Goal: Information Seeking & Learning: Learn about a topic

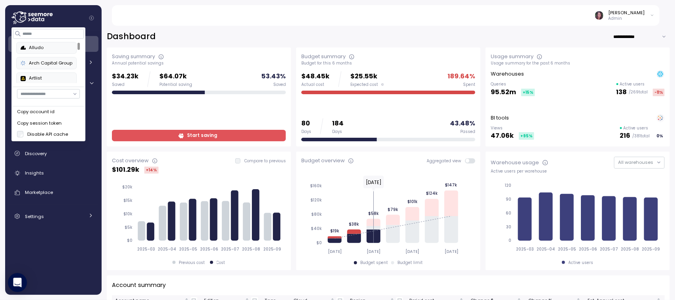
click at [24, 51] on div "Alludo" at bounding box center [47, 47] width 52 height 7
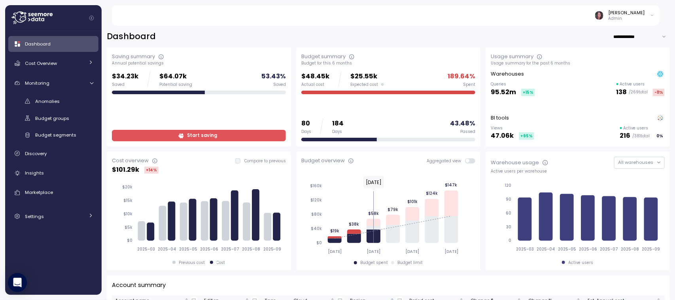
click at [184, 66] on div "Saving summary Annual potential savings $34.23k Saved $64.07k Potential saving …" at bounding box center [199, 97] width 174 height 89
click at [271, 21] on div "Elvire Lukov Admin" at bounding box center [390, 15] width 539 height 21
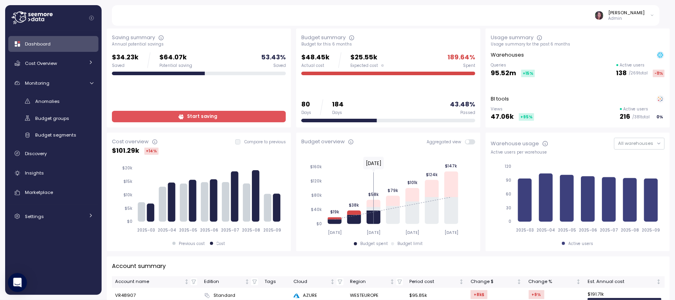
scroll to position [1, 0]
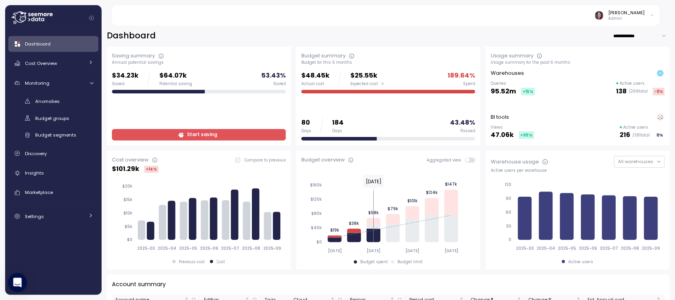
click at [51, 40] on div "Dashboard" at bounding box center [59, 44] width 68 height 8
click at [38, 13] on icon at bounding box center [31, 17] width 41 height 13
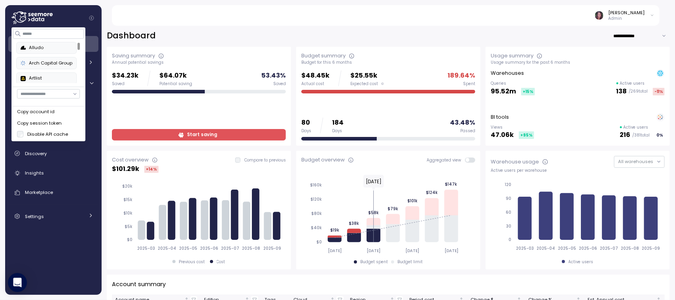
click at [53, 49] on div "Alludo" at bounding box center [47, 47] width 52 height 7
click at [175, 16] on div "Elvire Lukov Admin" at bounding box center [390, 15] width 539 height 21
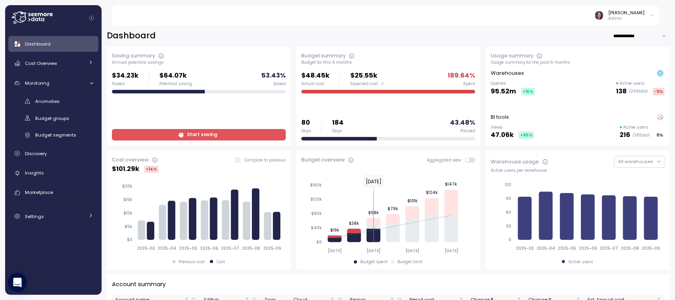
click at [49, 13] on icon at bounding box center [31, 17] width 41 height 13
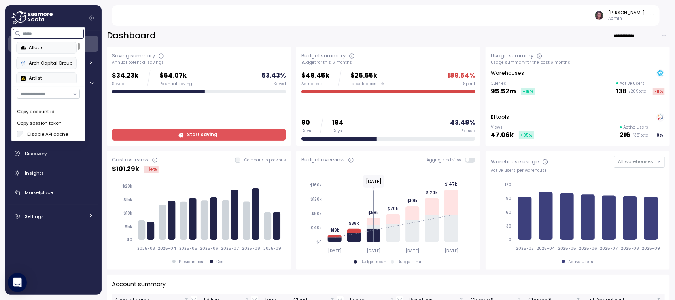
click at [30, 34] on input at bounding box center [48, 33] width 71 height 9
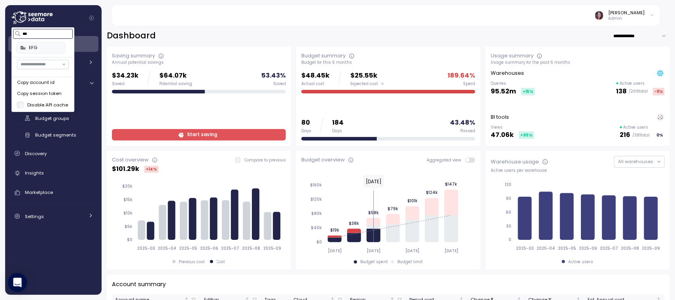
click at [34, 52] on button "EFG" at bounding box center [41, 48] width 49 height 12
type input "***"
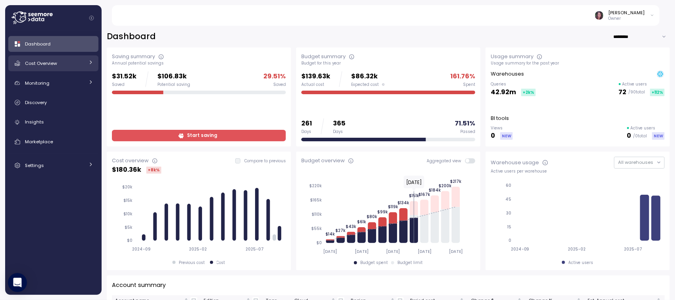
click at [52, 58] on link "Cost Overview" at bounding box center [53, 63] width 90 height 16
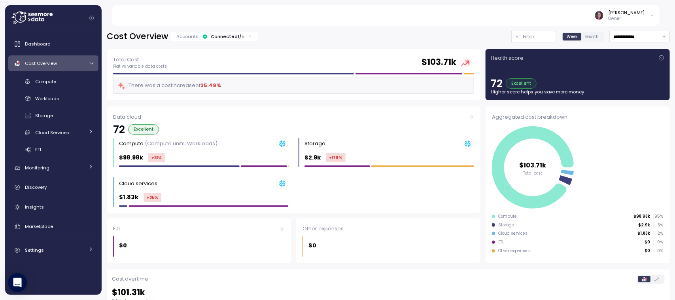
click at [40, 198] on div "Dashboard Cost Overview Compute Workloads Storage Cloud Services Clustering col…" at bounding box center [53, 147] width 90 height 222
click at [32, 206] on span "Insights" at bounding box center [34, 207] width 19 height 6
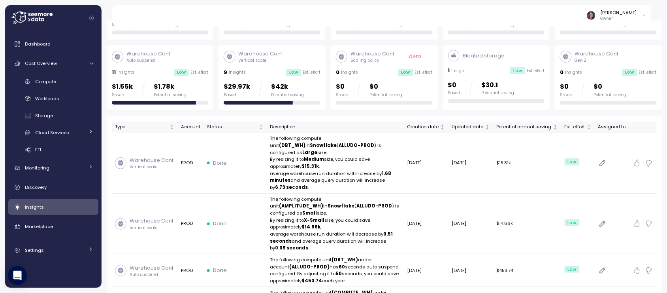
scroll to position [84, 0]
click at [256, 70] on div "9 Insights Low Est. effort" at bounding box center [272, 73] width 97 height 8
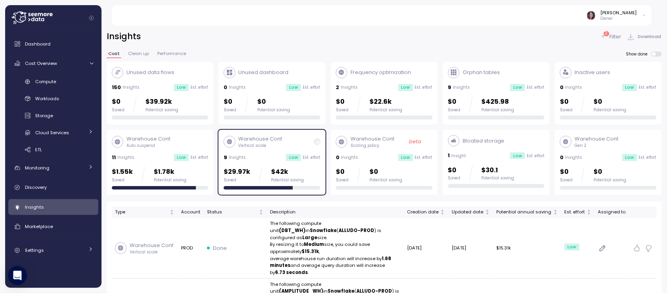
click at [608, 33] on div "2" at bounding box center [607, 33] width 6 height 5
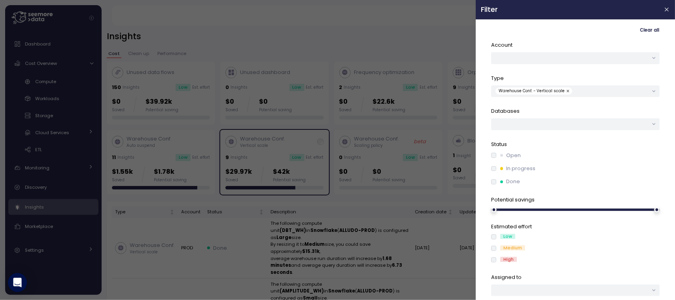
click at [494, 186] on div "Account Type Warehouse Conf. - Vertical scale Databases Status Open In progress…" at bounding box center [575, 168] width 168 height 255
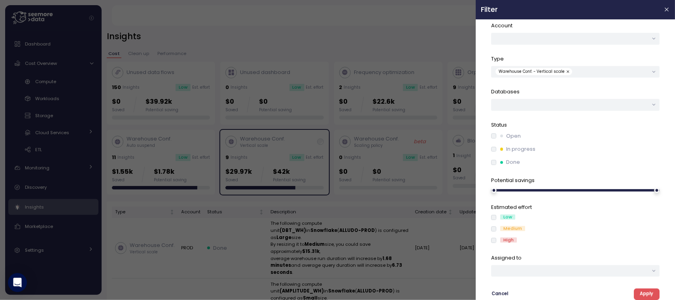
click at [640, 293] on span "Apply" at bounding box center [646, 294] width 13 height 11
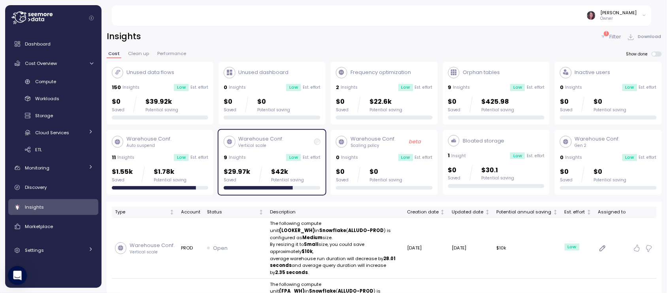
click at [621, 36] on p "Filter" at bounding box center [616, 37] width 12 height 8
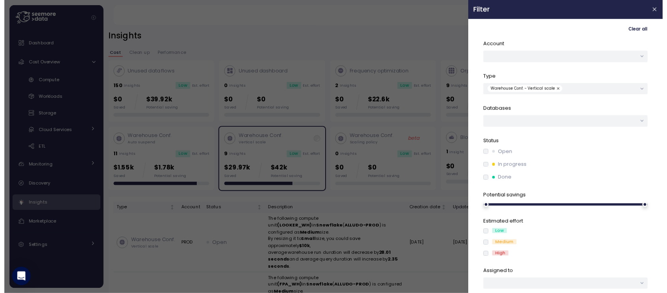
scroll to position [20, 0]
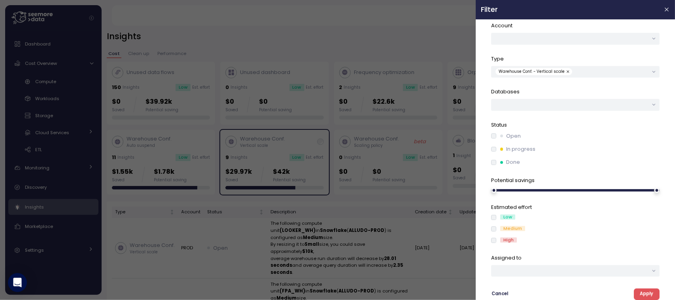
click at [640, 291] on span "Apply" at bounding box center [646, 294] width 13 height 11
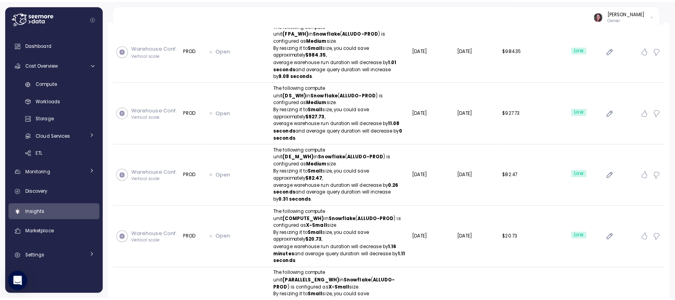
scroll to position [263, 0]
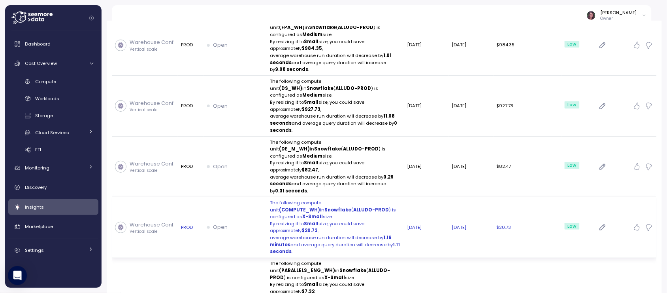
click at [353, 234] on p "average warehouse run duration will decrease by 1.16 minutes and average query …" at bounding box center [335, 244] width 131 height 21
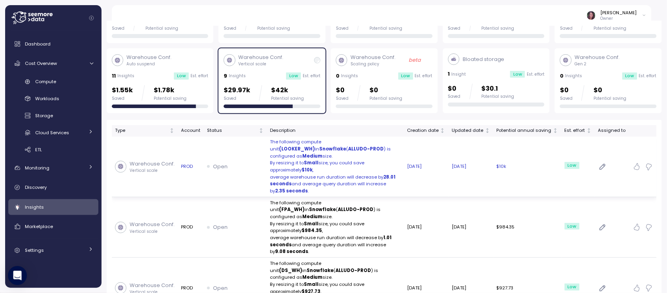
scroll to position [84, 0]
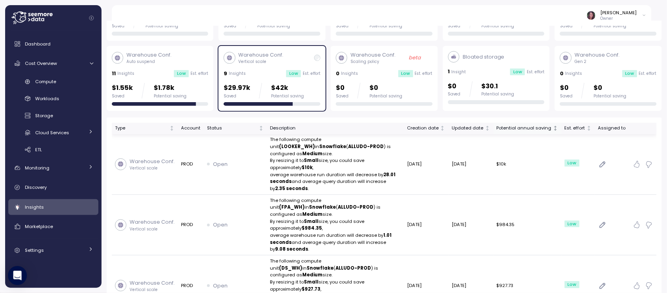
click at [532, 128] on div "Potential annual saving" at bounding box center [524, 128] width 55 height 7
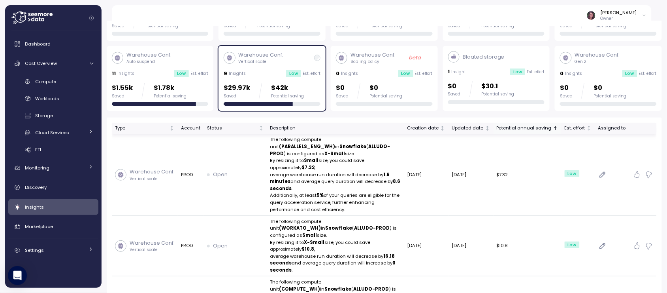
click at [532, 128] on div "Potential annual saving" at bounding box center [524, 128] width 55 height 7
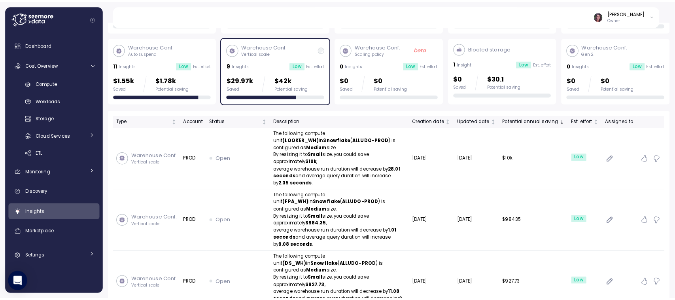
scroll to position [93, 0]
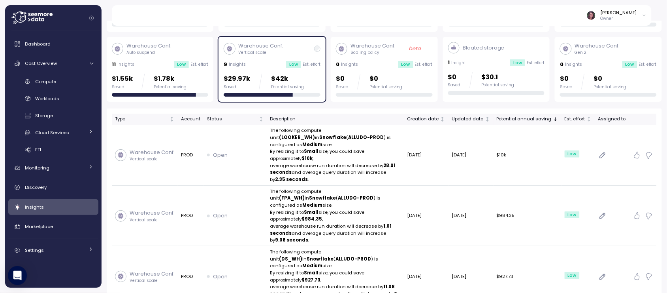
click at [536, 195] on td "$984.35" at bounding box center [528, 215] width 68 height 60
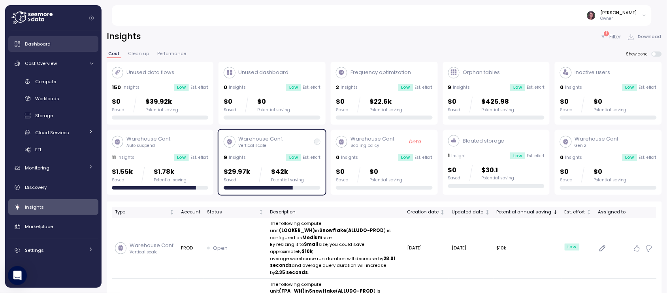
click at [32, 41] on span "Dashboard" at bounding box center [38, 44] width 26 height 6
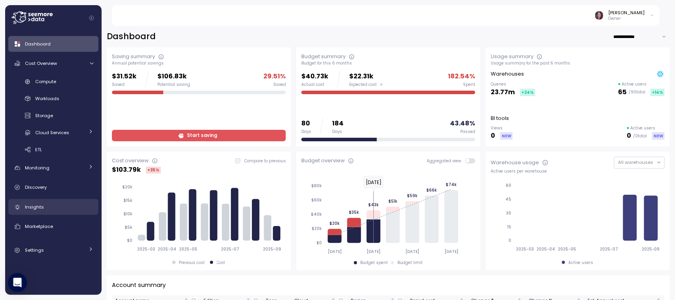
click at [36, 204] on span "Insights" at bounding box center [34, 207] width 19 height 6
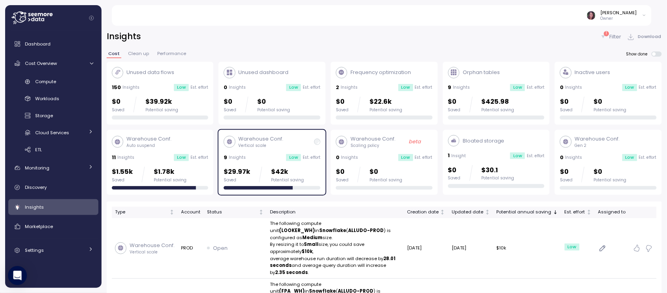
click at [131, 51] on span "Clean up" at bounding box center [138, 53] width 21 height 4
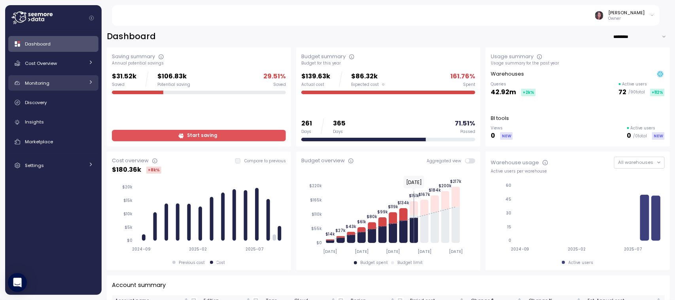
click at [54, 83] on div "Monitoring" at bounding box center [54, 83] width 59 height 8
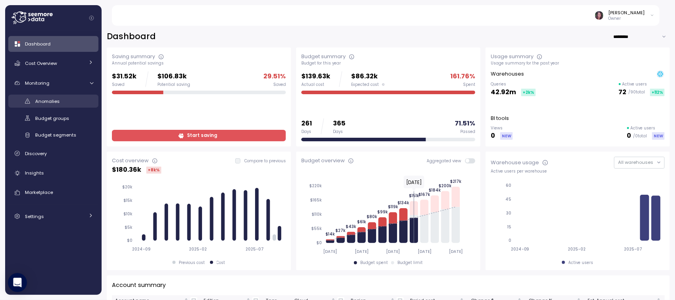
click at [48, 102] on span "Anomalies" at bounding box center [47, 101] width 25 height 6
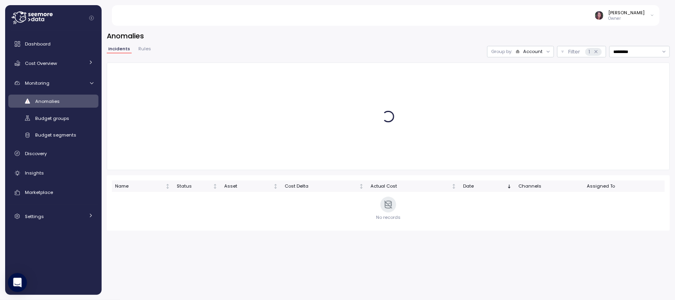
click at [48, 102] on span "Anomalies" at bounding box center [47, 101] width 25 height 6
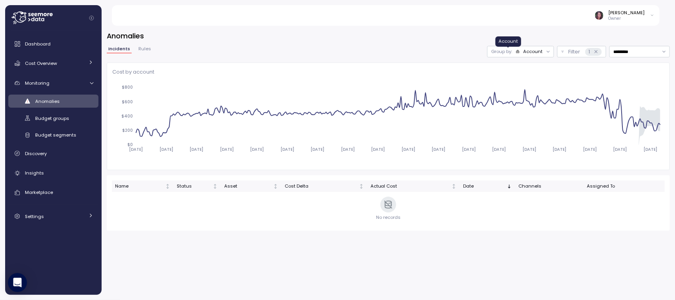
click at [516, 51] on icon at bounding box center [518, 51] width 4 height 4
click at [513, 81] on p "Compute unit" at bounding box center [517, 82] width 31 height 6
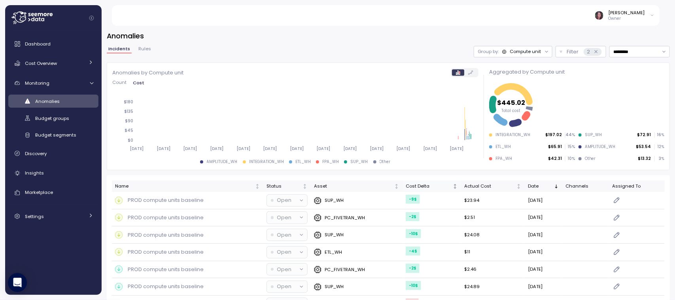
click at [406, 187] on div "Cost Delta" at bounding box center [428, 186] width 45 height 7
click at [414, 185] on div "Cost Delta" at bounding box center [428, 186] width 45 height 7
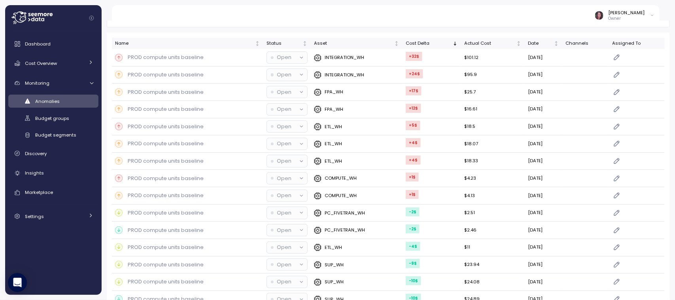
scroll to position [143, 0]
click at [182, 53] on p "PROD compute units baseline" at bounding box center [166, 57] width 76 height 8
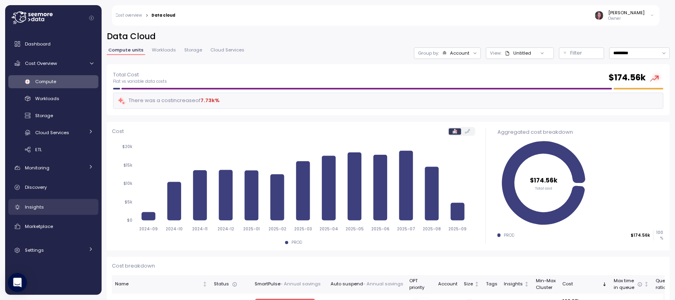
scroll to position [24, 0]
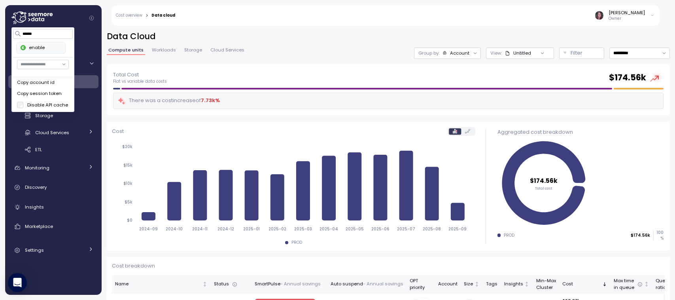
click at [162, 31] on h2 "Data Cloud" at bounding box center [388, 36] width 563 height 11
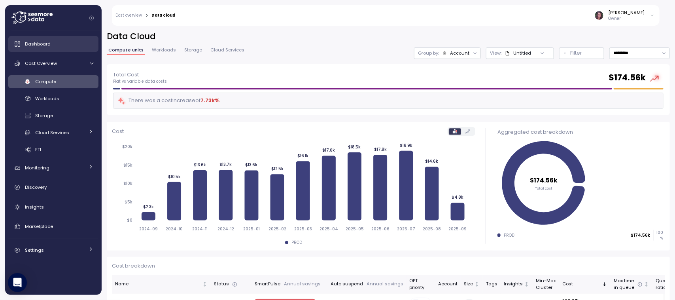
click at [38, 42] on span "Dashboard" at bounding box center [38, 44] width 26 height 6
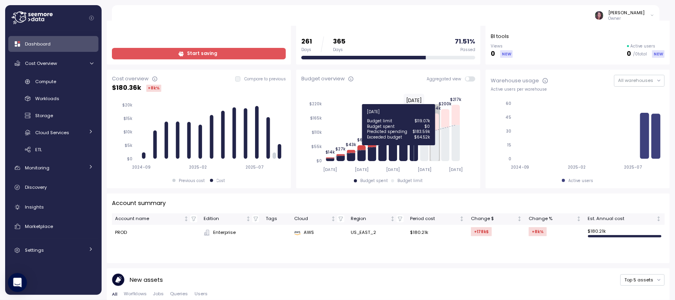
scroll to position [22, 0]
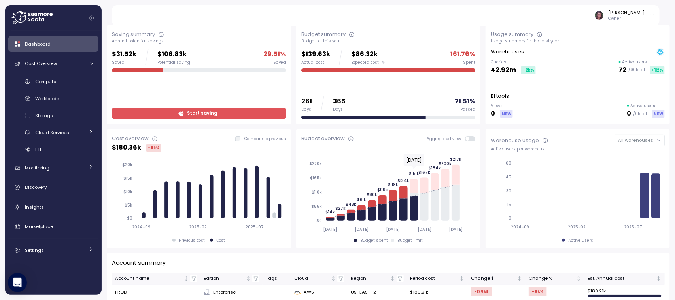
click at [601, 42] on div "Usage summary for the past year" at bounding box center [578, 41] width 174 height 6
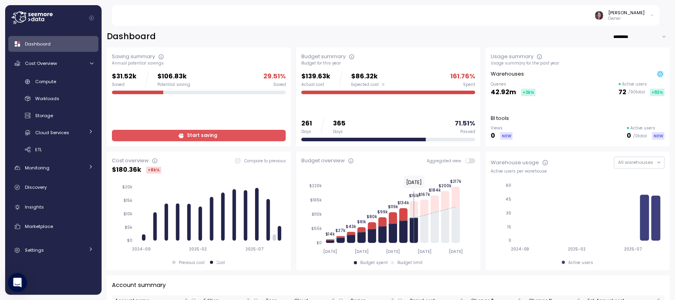
click at [617, 34] on input "*********" at bounding box center [641, 36] width 57 height 11
click at [608, 74] on div "Last 6 months" at bounding box center [622, 73] width 42 height 6
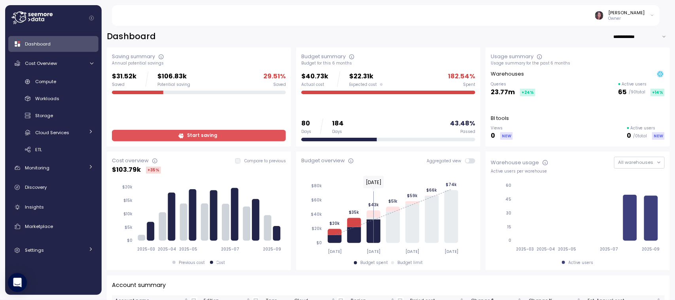
click at [628, 33] on input "**********" at bounding box center [641, 36] width 57 height 11
click at [623, 62] on div "Last 30 days" at bounding box center [624, 63] width 29 height 6
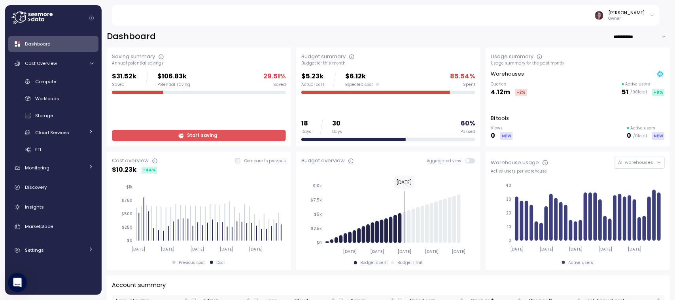
click at [627, 33] on input "**********" at bounding box center [641, 36] width 57 height 11
click at [610, 52] on div "Last 7 days" at bounding box center [623, 52] width 26 height 6
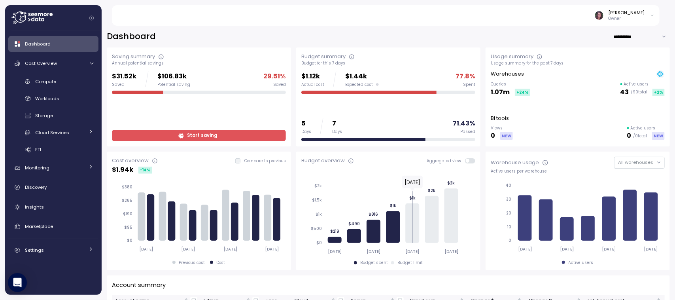
click at [619, 36] on input "**********" at bounding box center [641, 36] width 57 height 11
click at [618, 72] on div "Last 6 months" at bounding box center [626, 73] width 33 height 6
type input "**********"
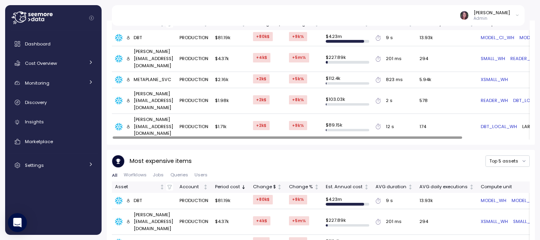
scroll to position [513, 0]
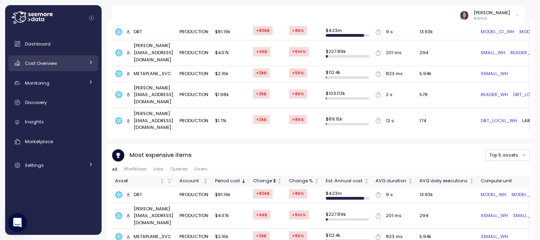
click at [49, 60] on span "Cost Overview" at bounding box center [41, 63] width 32 height 6
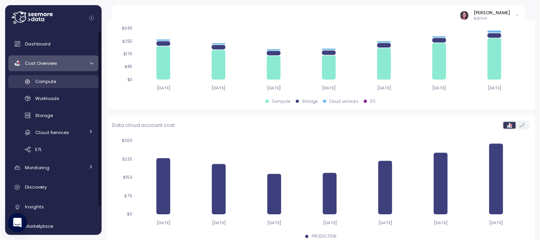
scroll to position [298, 0]
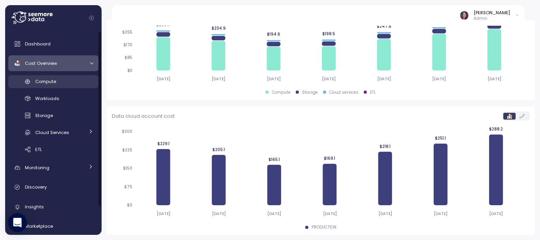
click at [41, 77] on link "Compute" at bounding box center [53, 81] width 90 height 13
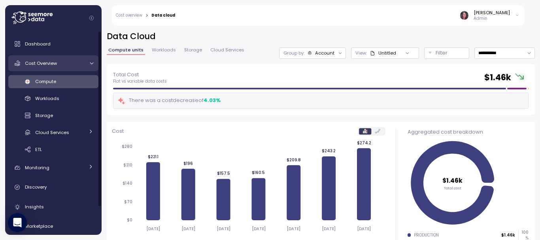
click at [45, 65] on span "Cost Overview" at bounding box center [41, 63] width 32 height 6
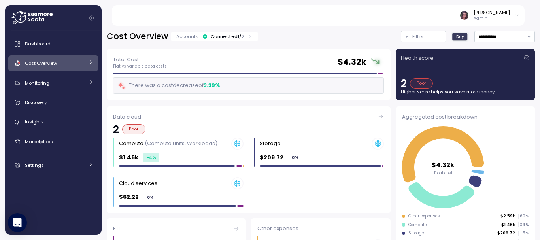
click at [237, 34] on div "Connected 1 / 2" at bounding box center [228, 36] width 34 height 6
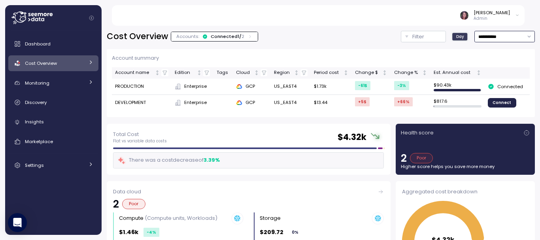
click at [493, 35] on input "**********" at bounding box center [504, 36] width 60 height 11
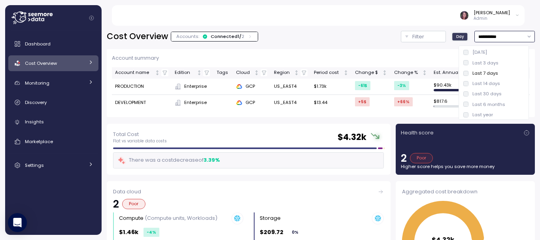
click at [498, 101] on div "Last 6 months" at bounding box center [488, 104] width 33 height 6
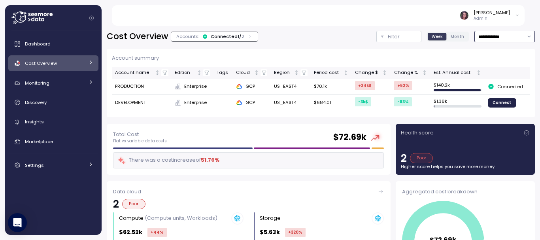
click at [479, 35] on input "**********" at bounding box center [504, 36] width 60 height 11
click at [485, 113] on div "Last year" at bounding box center [482, 114] width 21 height 6
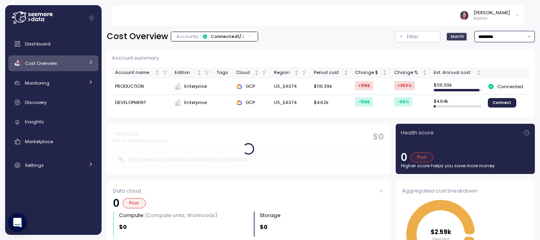
click at [486, 35] on input "*********" at bounding box center [504, 36] width 60 height 11
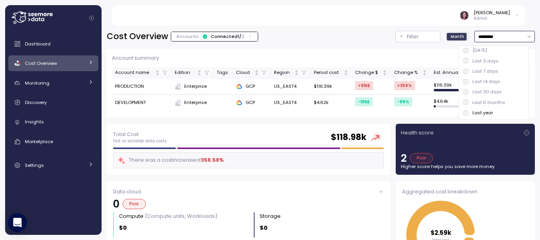
click at [484, 101] on div "Last 6 months" at bounding box center [488, 102] width 33 height 6
type input "**********"
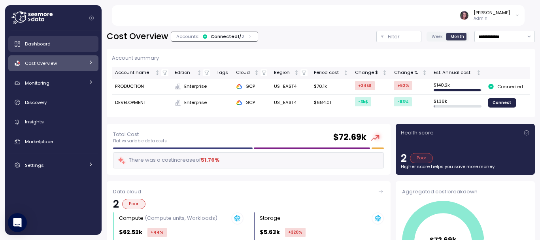
click at [53, 36] on link "Dashboard" at bounding box center [53, 44] width 90 height 16
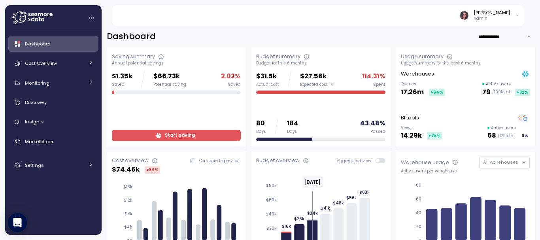
click at [78, 39] on link "Dashboard" at bounding box center [53, 44] width 90 height 16
